Goal: Navigation & Orientation: Go to known website

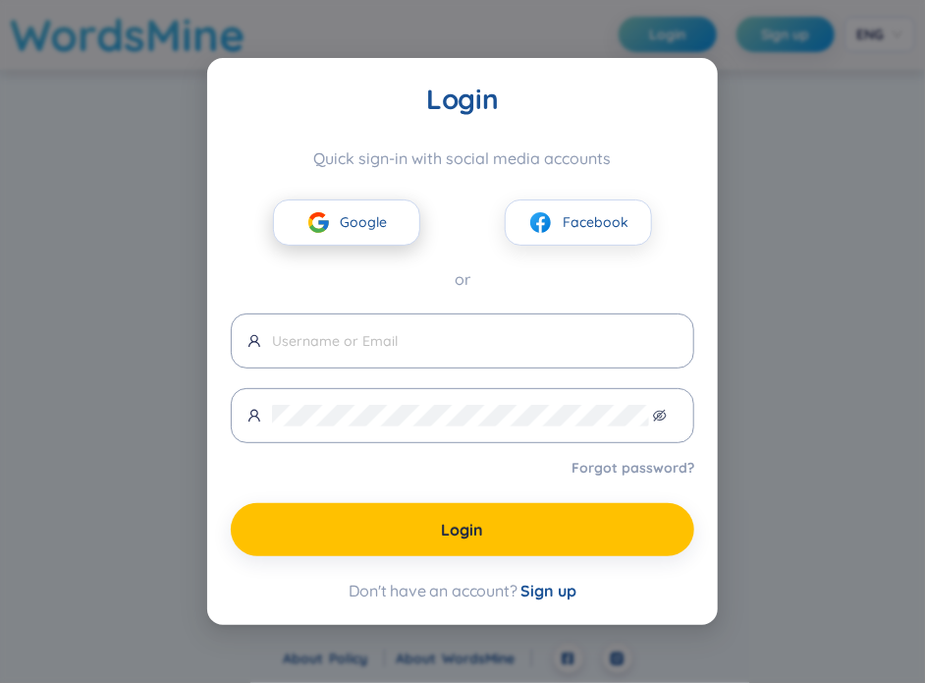
click at [363, 216] on span "Google" at bounding box center [364, 222] width 47 height 22
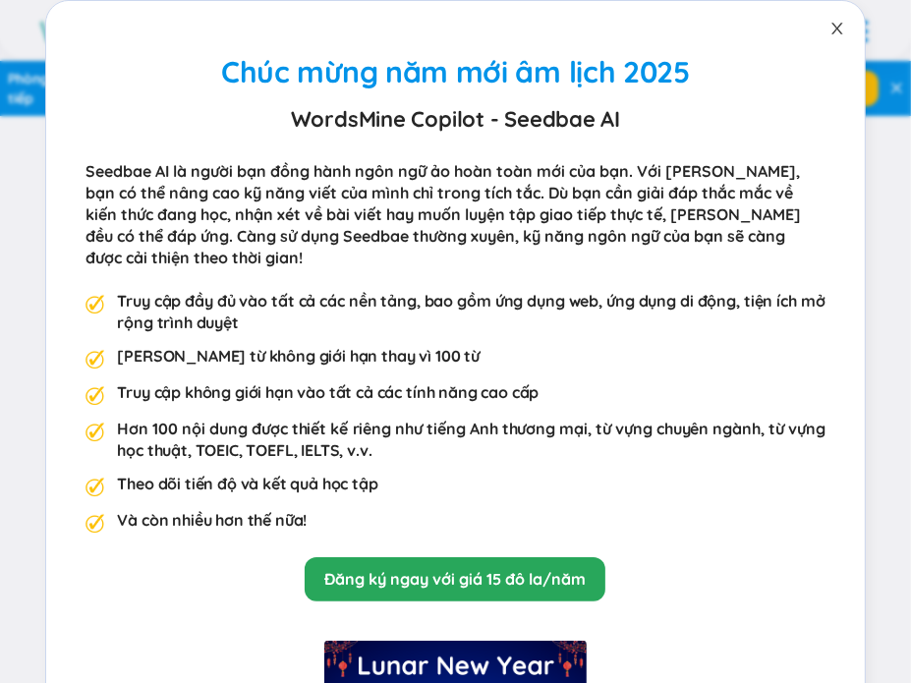
click at [829, 24] on icon "đóng" at bounding box center [837, 29] width 16 height 16
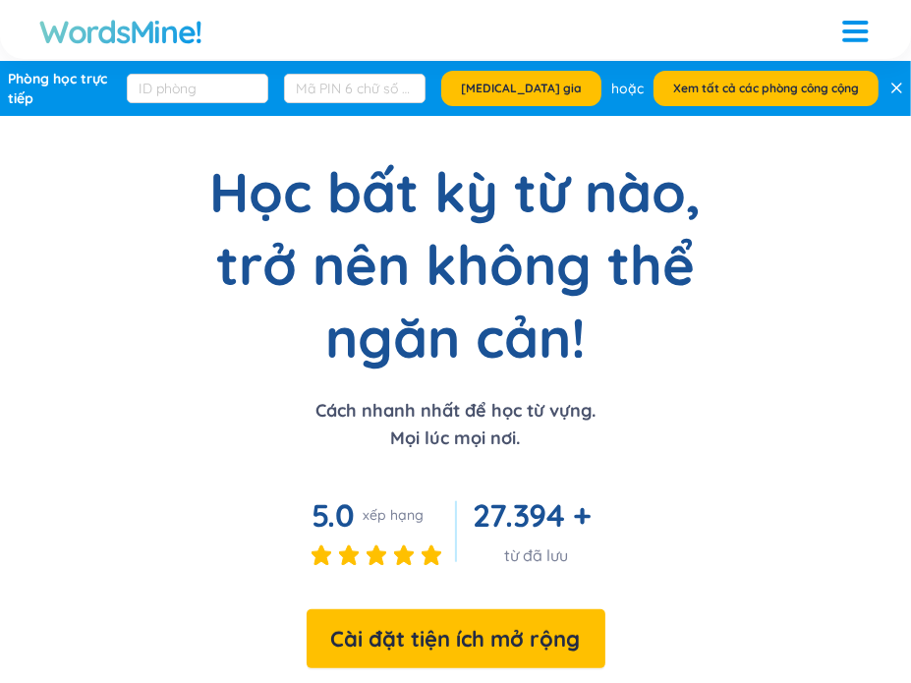
click at [850, 19] on div at bounding box center [855, 29] width 26 height 26
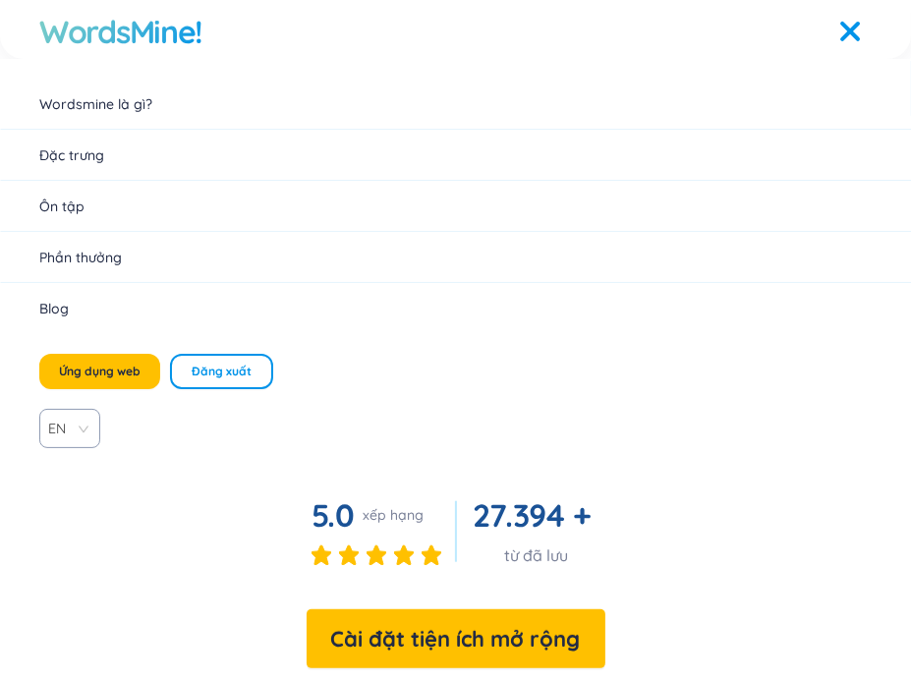
click at [850, 19] on div at bounding box center [855, 29] width 26 height 26
